Goal: Task Accomplishment & Management: Manage account settings

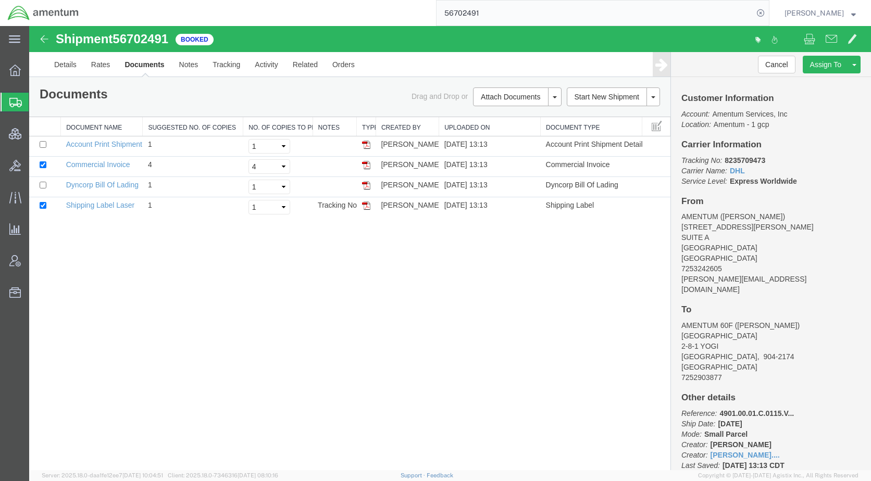
click at [37, 101] on span "Shipments" at bounding box center [33, 102] width 8 height 21
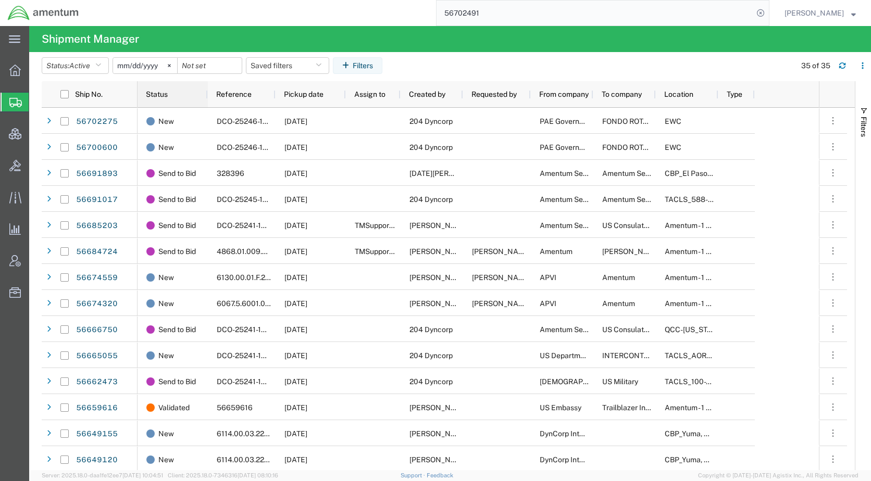
click at [151, 90] on div "Status" at bounding box center [175, 94] width 58 height 21
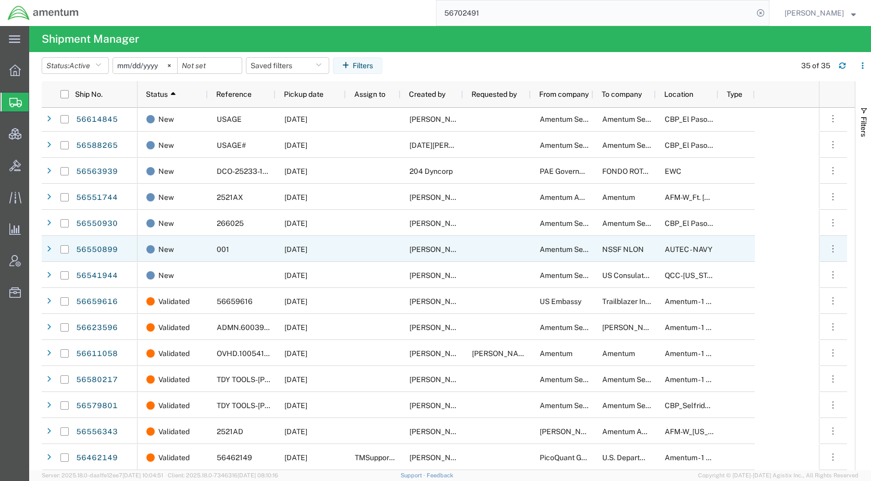
scroll to position [549, 0]
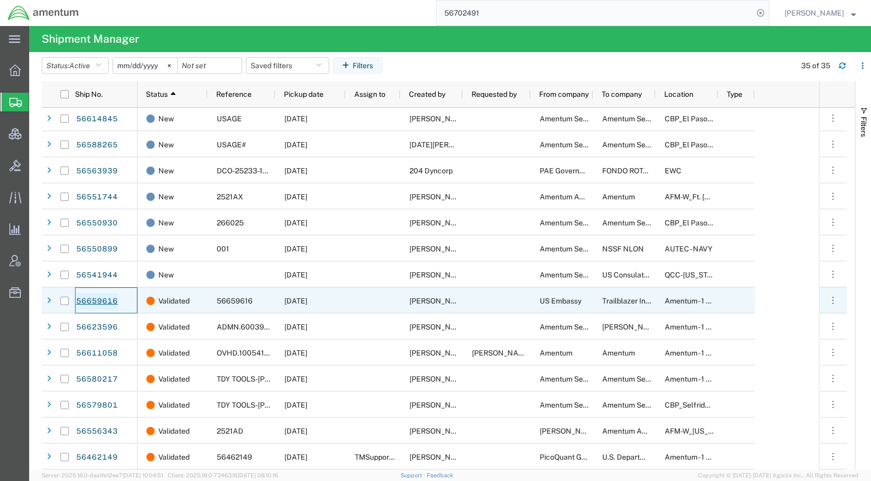
click at [115, 295] on link "56659616" at bounding box center [97, 301] width 43 height 17
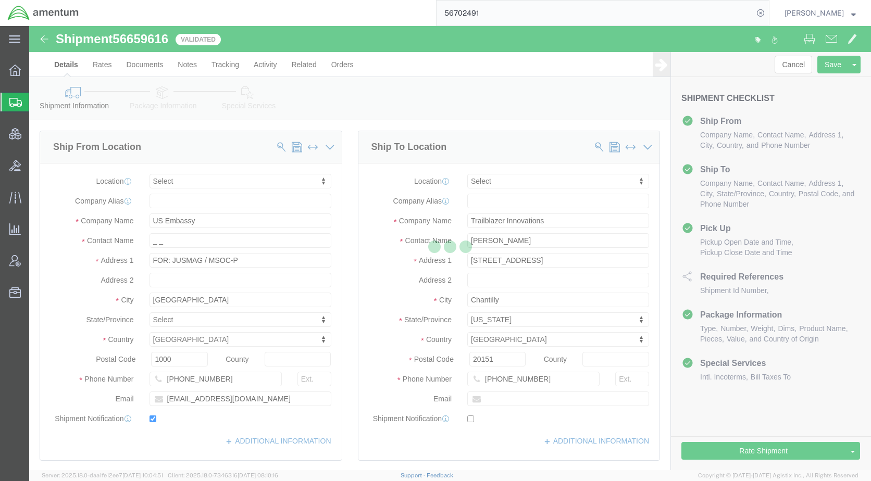
select select
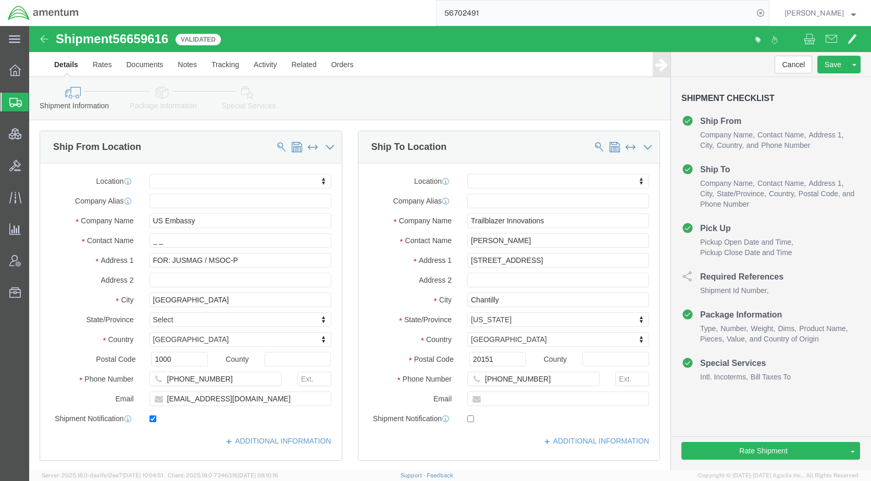
click icon
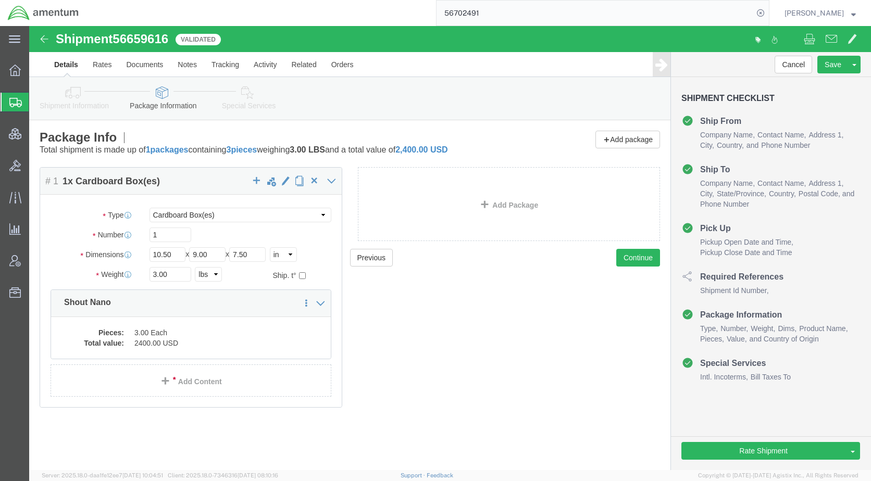
click at [37, 103] on span "Shipments" at bounding box center [33, 102] width 8 height 21
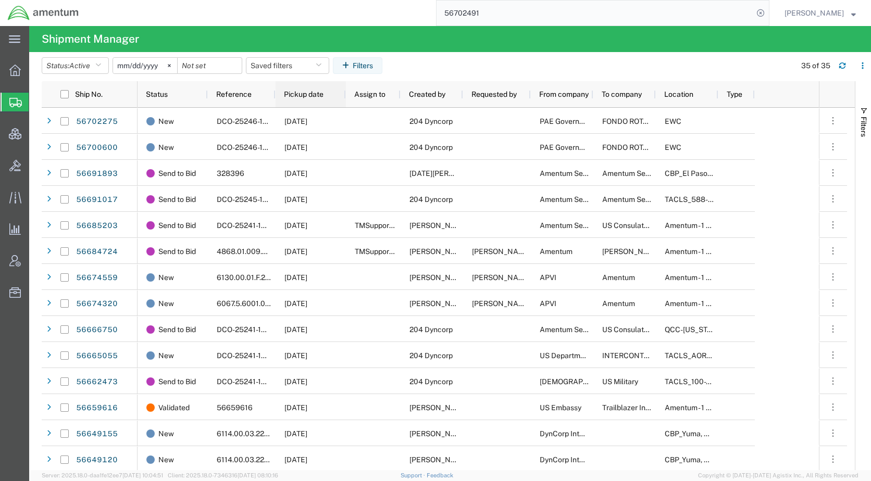
click at [302, 95] on span "Pickup date" at bounding box center [304, 94] width 40 height 8
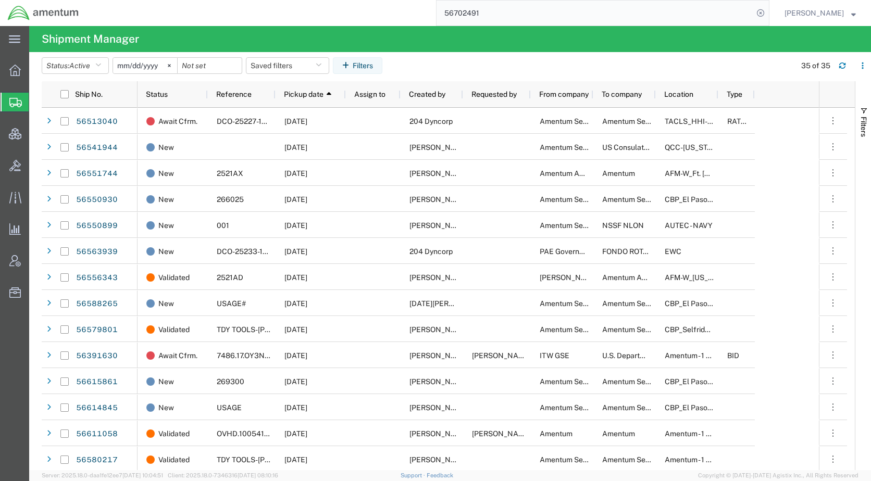
click at [537, 58] on agx-table-filter-chips "Status: Active Active All Approved Booked Canceled Delivered Denied New On Hold…" at bounding box center [416, 69] width 748 height 24
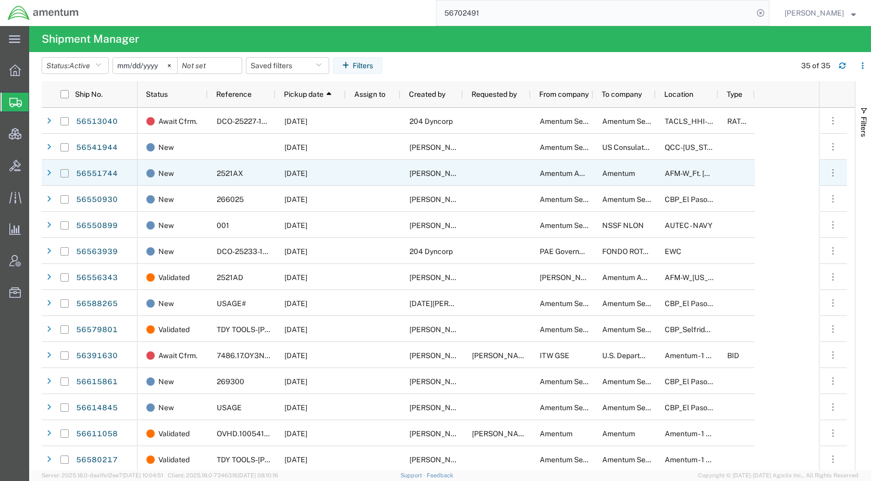
click at [65, 170] on input "Press Space to toggle row selection (unchecked)" at bounding box center [64, 173] width 8 height 8
checkbox input "true"
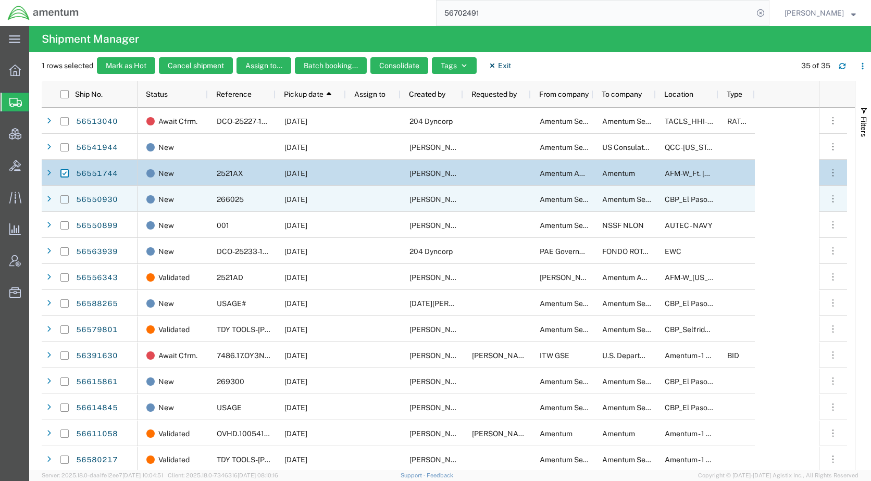
click at [64, 202] on input "Press Space to toggle row selection (unchecked)" at bounding box center [64, 199] width 8 height 8
checkbox input "true"
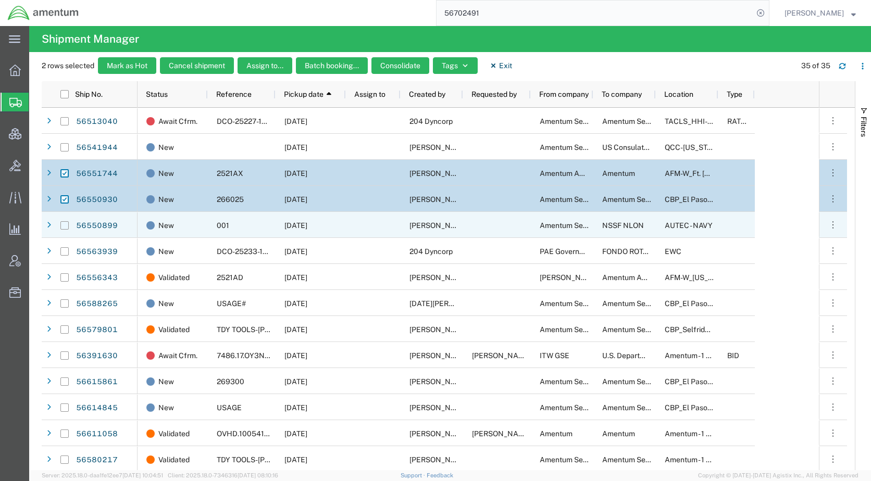
click at [64, 223] on input "Press Space to toggle row selection (unchecked)" at bounding box center [64, 225] width 8 height 8
checkbox input "true"
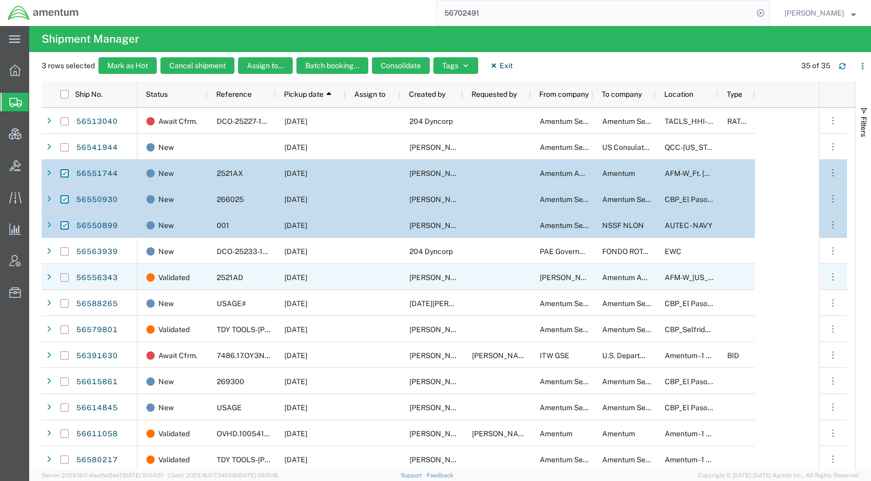
click at [64, 273] on input "Press Space to toggle row selection (unchecked)" at bounding box center [64, 277] width 8 height 8
checkbox input "true"
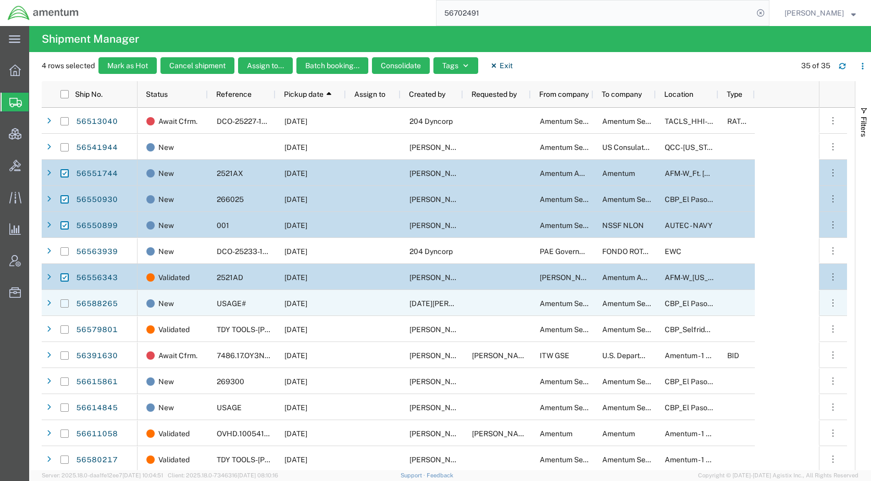
click at [66, 304] on input "Press Space to toggle row selection (unchecked)" at bounding box center [64, 303] width 8 height 8
checkbox input "true"
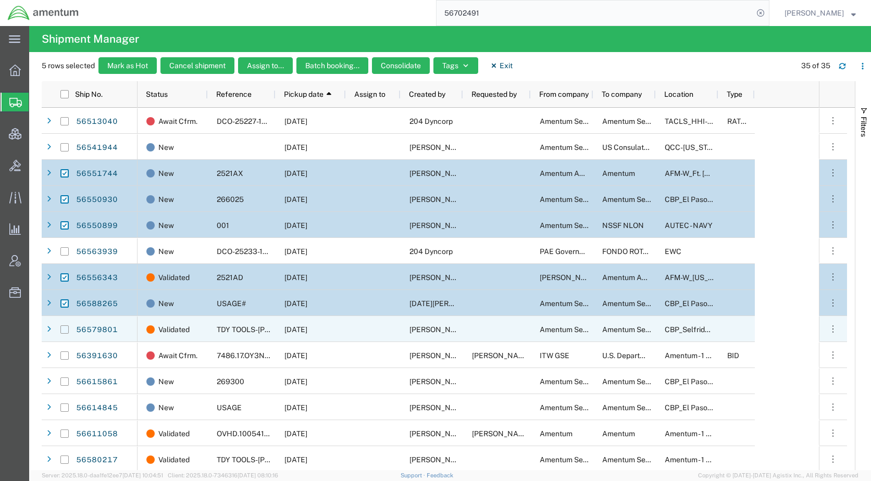
click at [64, 329] on input "Press Space to toggle row selection (unchecked)" at bounding box center [64, 329] width 8 height 8
checkbox input "true"
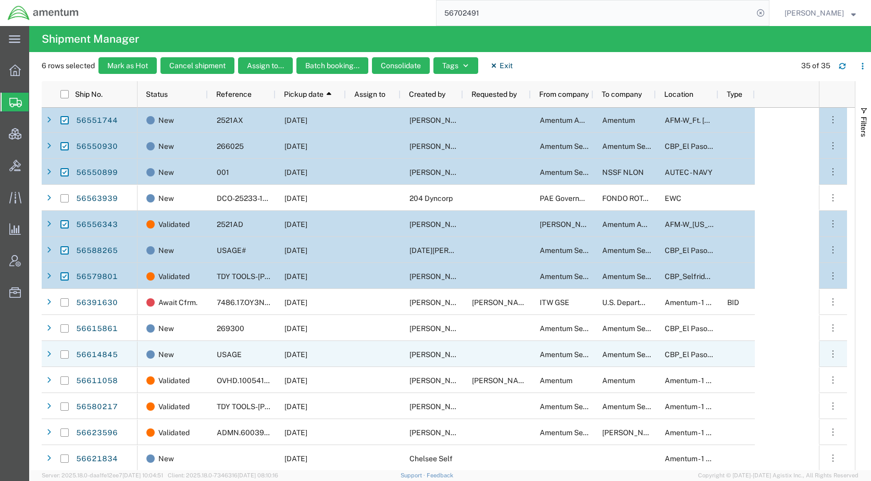
scroll to position [104, 0]
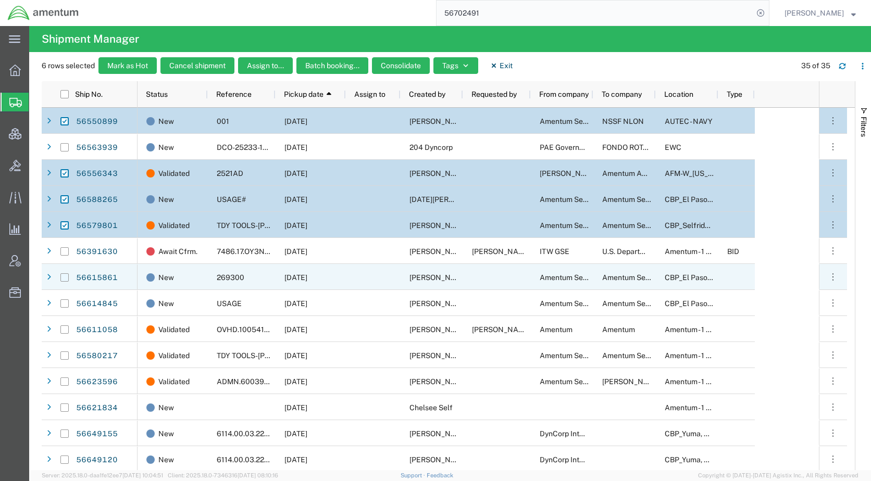
click at [66, 276] on input "Press Space to toggle row selection (unchecked)" at bounding box center [64, 277] width 8 height 8
checkbox input "true"
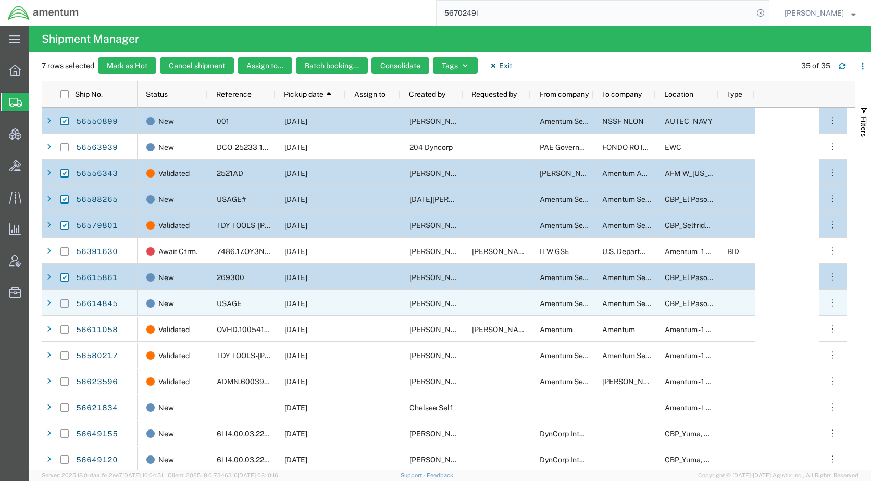
click at [68, 302] on input "Press Space to toggle row selection (unchecked)" at bounding box center [64, 303] width 8 height 8
checkbox input "true"
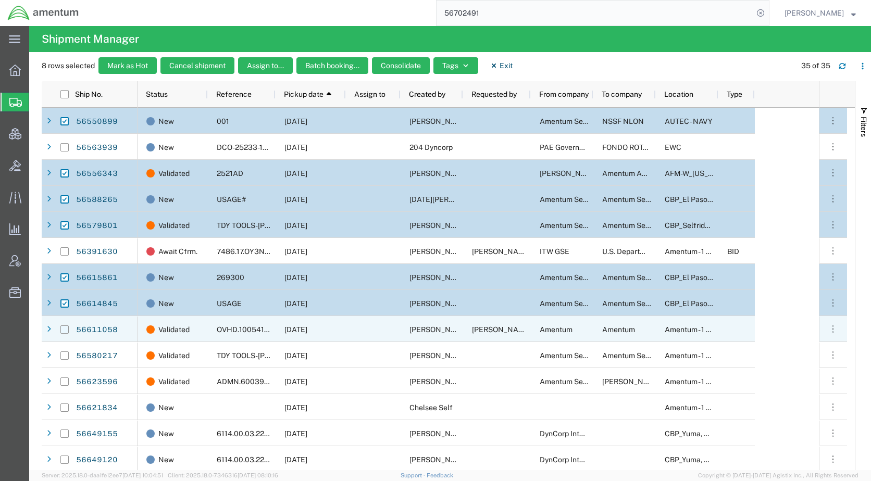
click at [65, 326] on input "Press Space to toggle row selection (unchecked)" at bounding box center [64, 329] width 8 height 8
checkbox input "true"
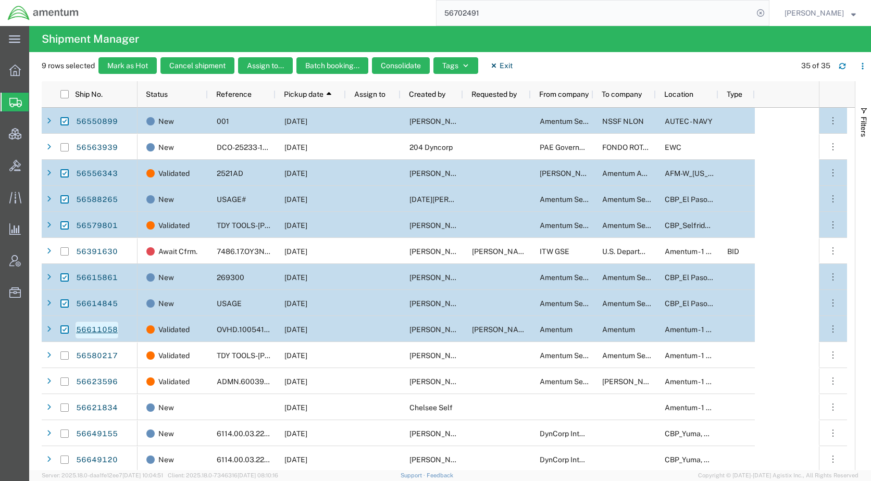
scroll to position [156, 0]
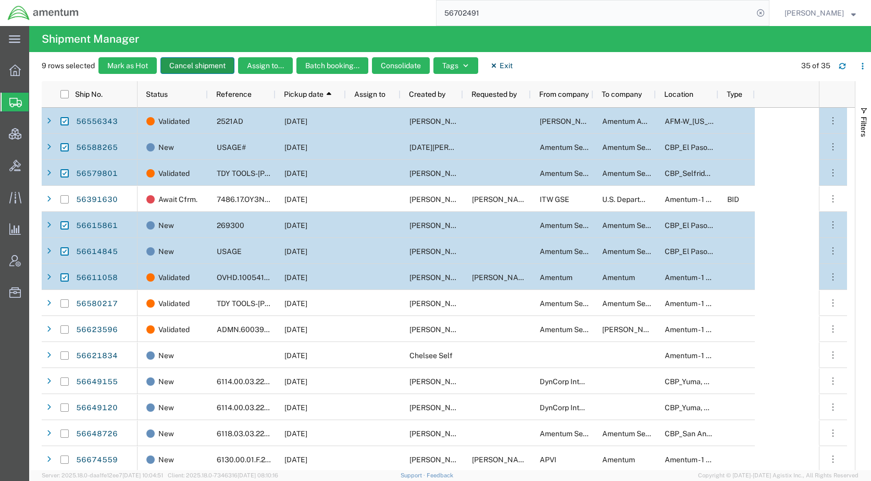
click at [202, 66] on button "Cancel shipment" at bounding box center [197, 65] width 74 height 17
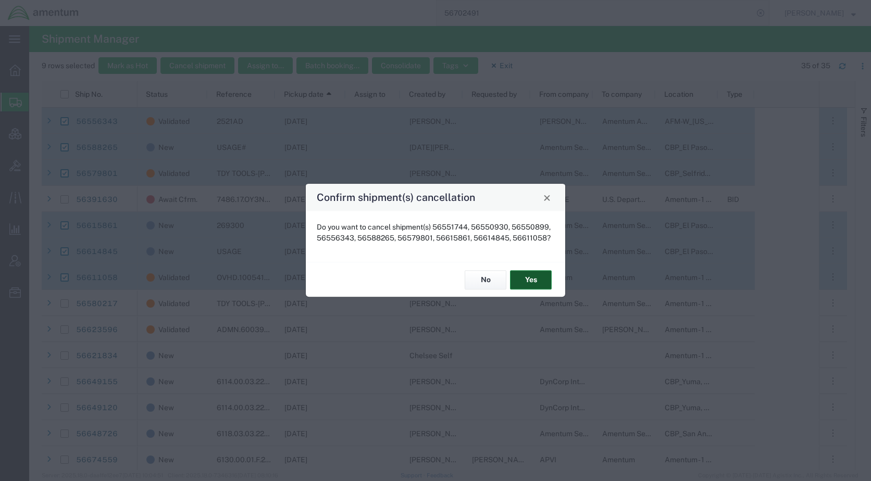
click at [522, 281] on button "Yes" at bounding box center [531, 279] width 42 height 19
